Goal: Book appointment/travel/reservation

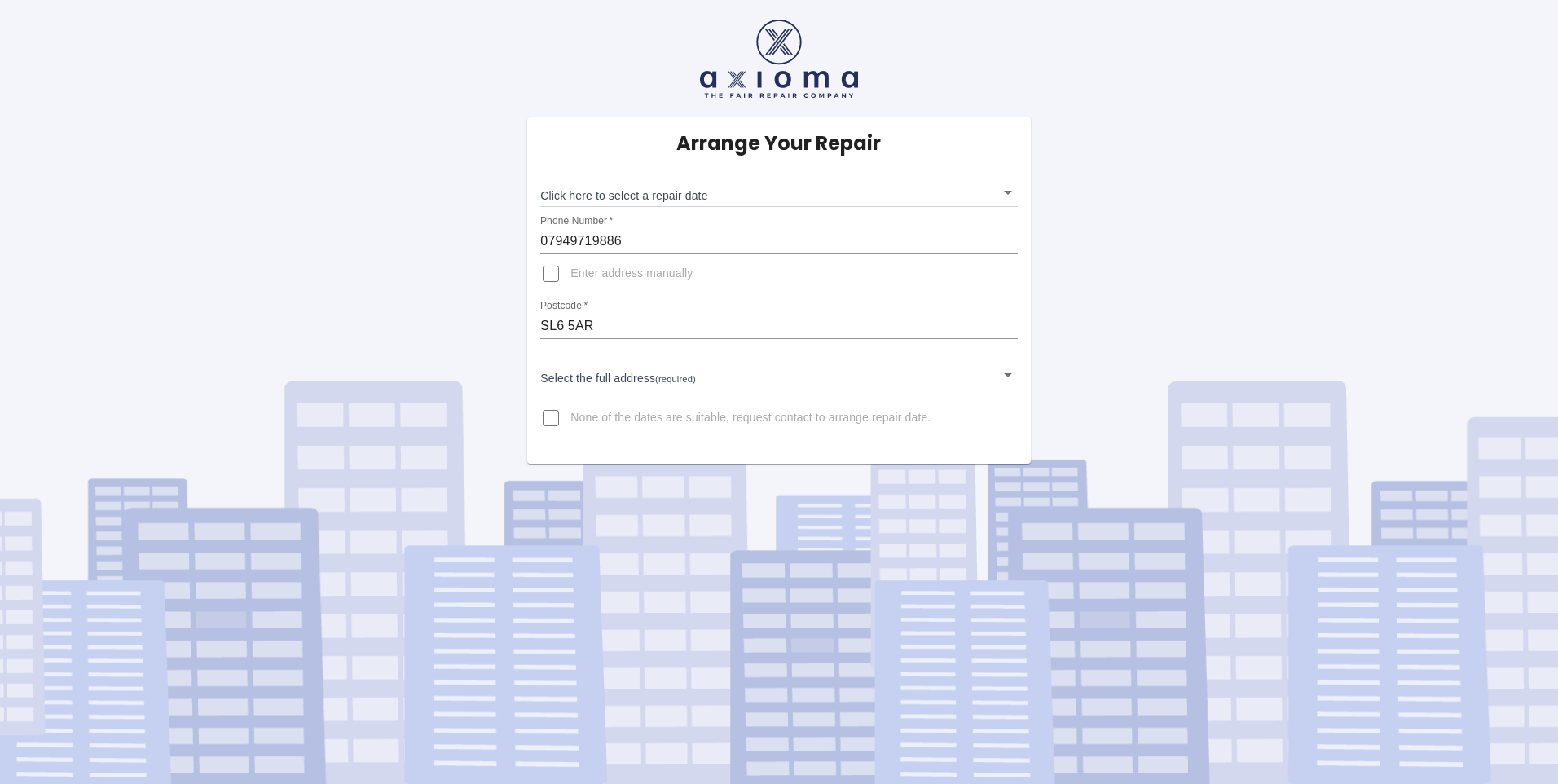
click at [550, 274] on input "Enter address manually" at bounding box center [551, 274] width 40 height 40
checkbox input "true"
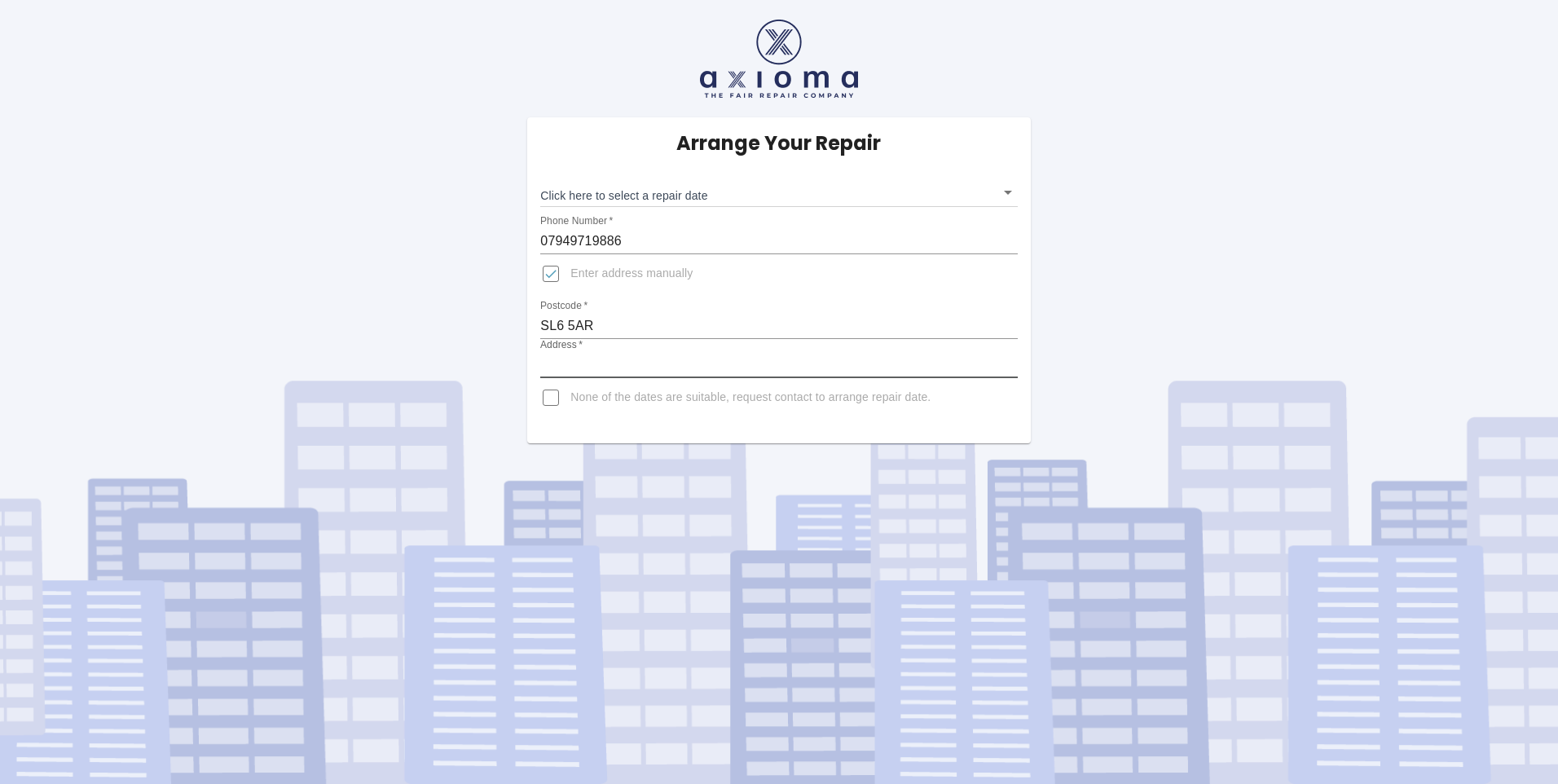
click at [543, 360] on input "Address   *" at bounding box center [779, 365] width 476 height 26
type input "[STREET_ADDRESS][PERSON_NAME]"
click at [1009, 193] on body "Arrange Your Repair Click here to select a repair date ​ Phone Number   * 07949…" at bounding box center [779, 392] width 1558 height 784
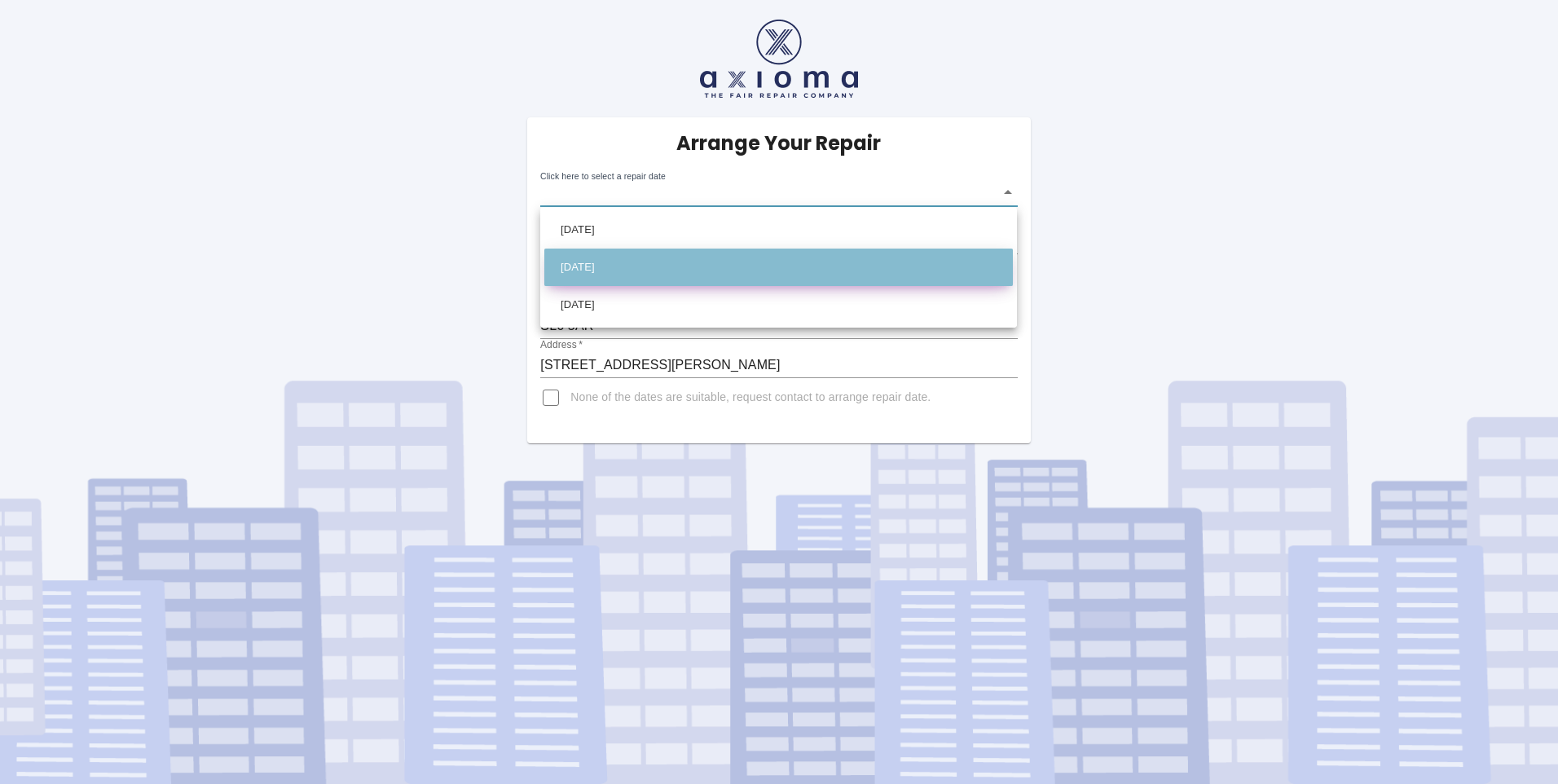
click at [578, 264] on li "[DATE]" at bounding box center [779, 267] width 469 height 38
type input "[DATE]T00:00:00.000Z"
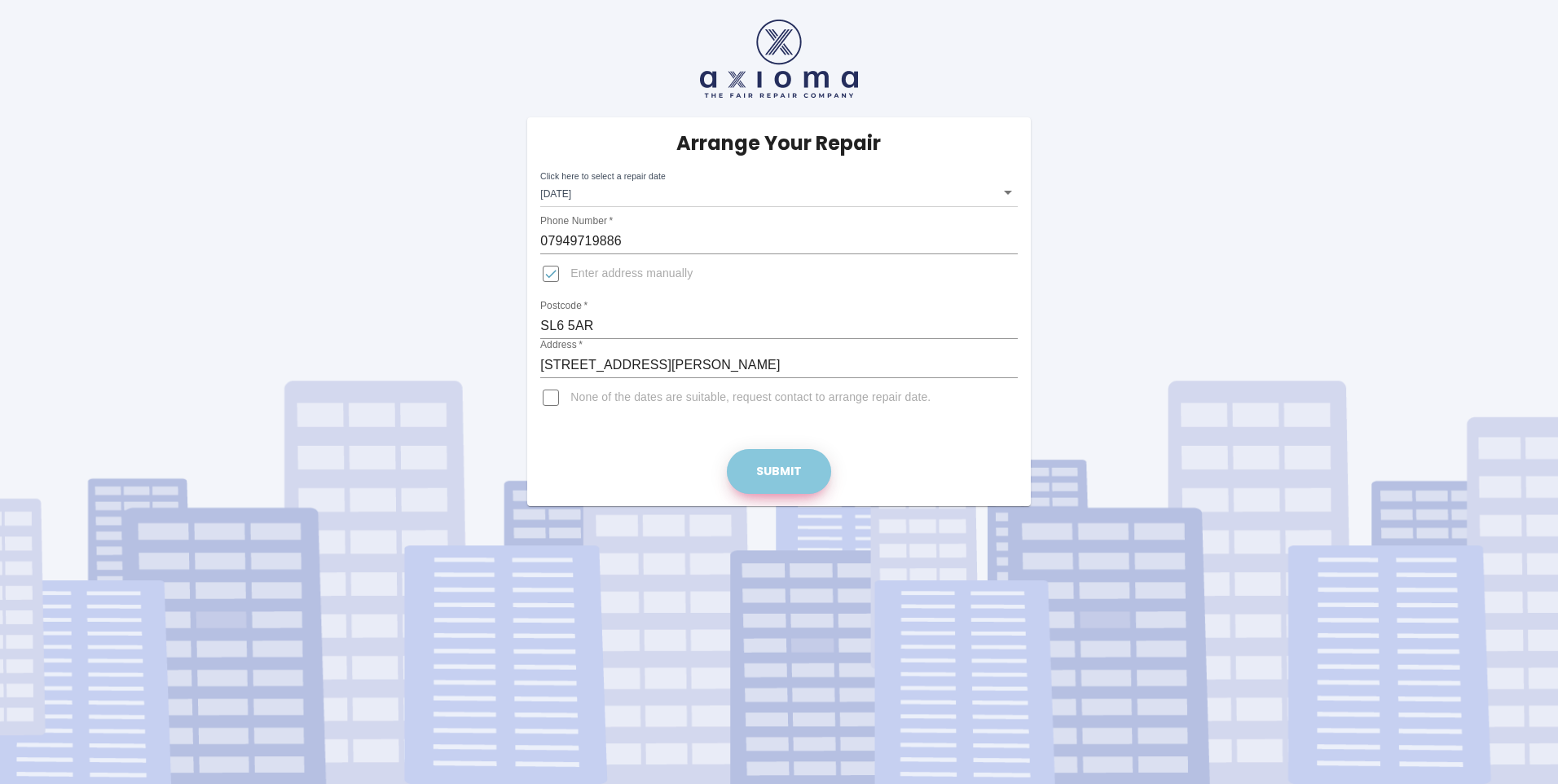
click at [779, 470] on button "Submit" at bounding box center [779, 471] width 104 height 45
